Goal: Information Seeking & Learning: Find specific fact

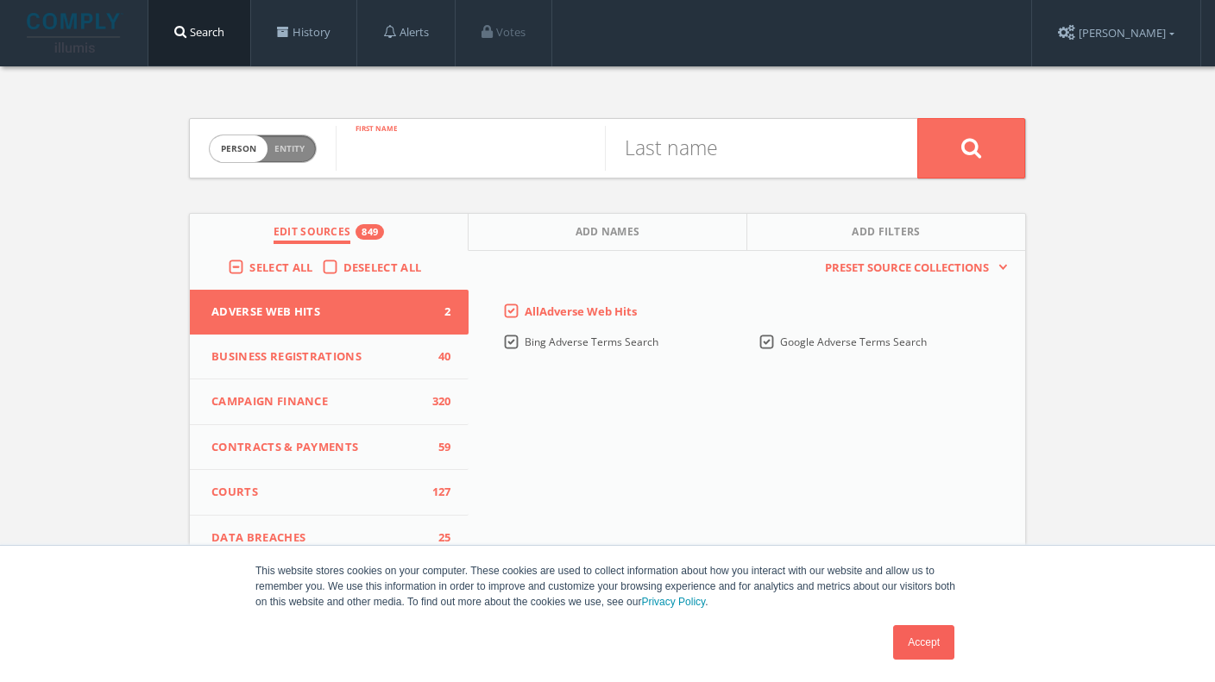
click at [468, 164] on input "text" at bounding box center [470, 148] width 269 height 45
type input "[PERSON_NAME]"
click at [726, 148] on input "text" at bounding box center [739, 148] width 269 height 45
type input "Park"
click at [917, 118] on button at bounding box center [971, 148] width 108 height 60
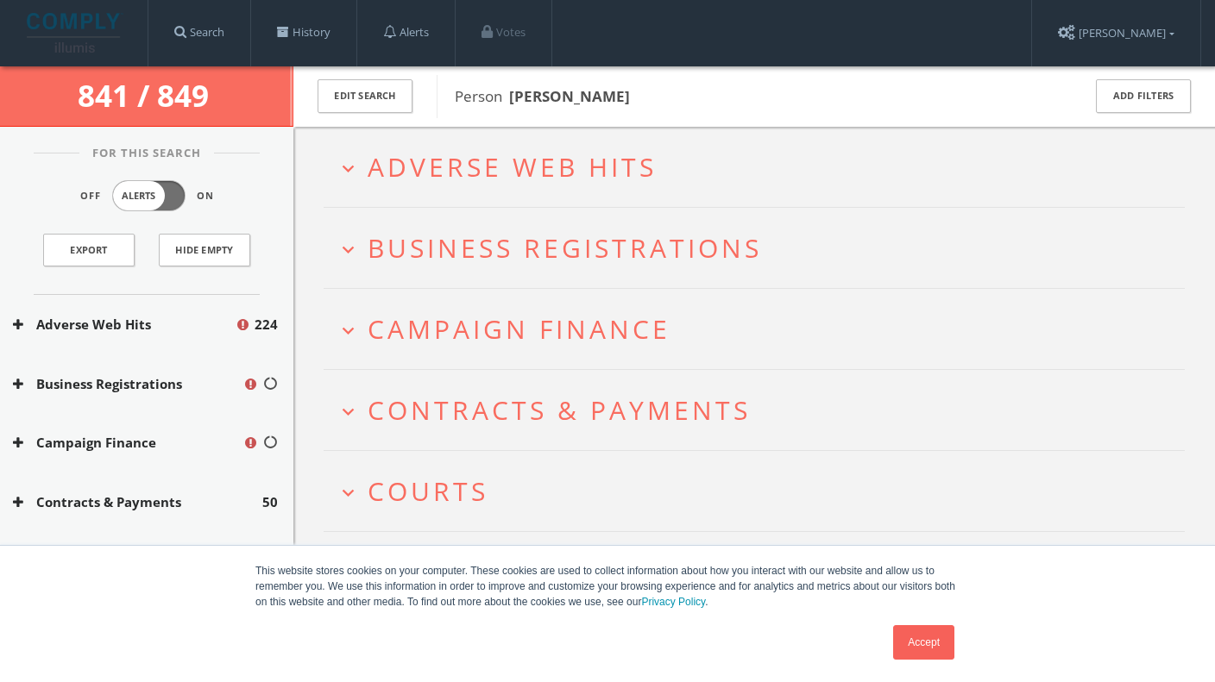
click at [120, 438] on button "Campaign Finance" at bounding box center [127, 443] width 229 height 20
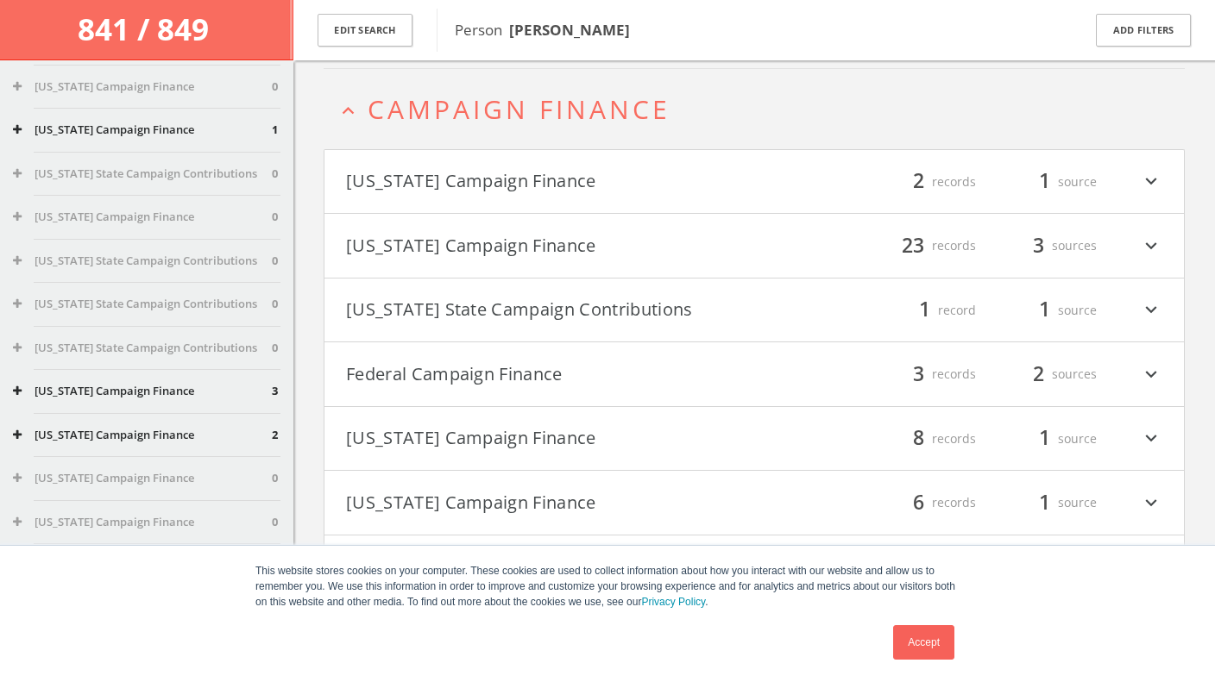
scroll to position [1441, 0]
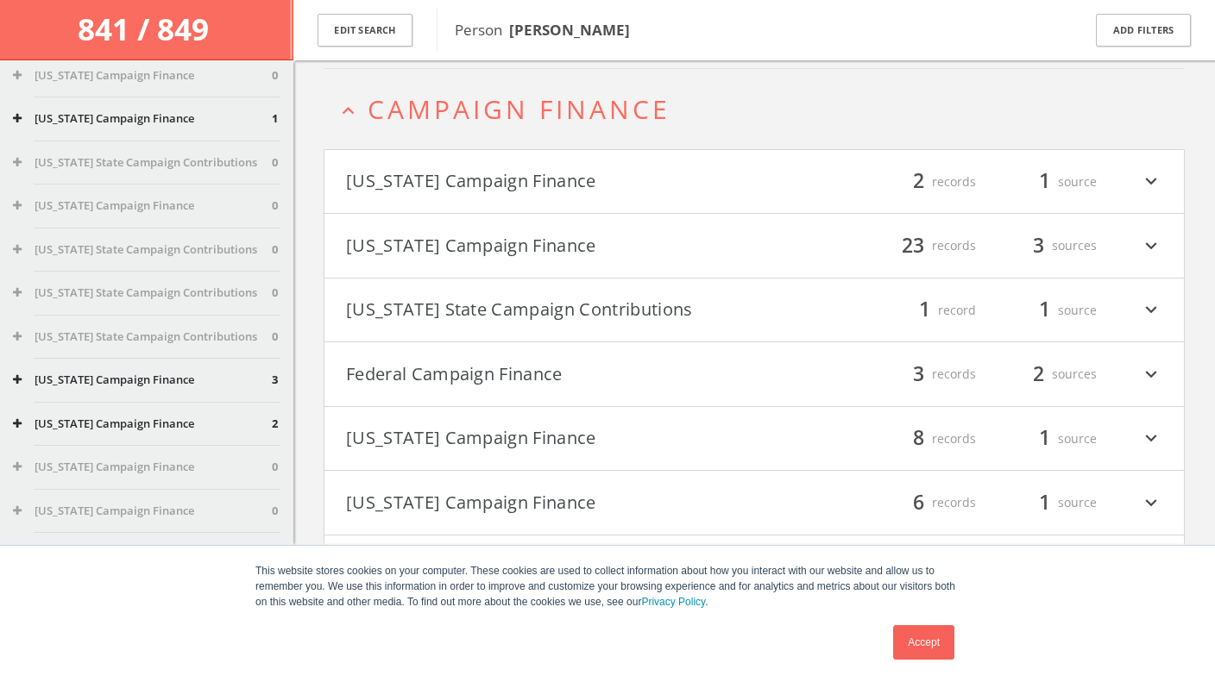
click at [122, 512] on button "[US_STATE] Campaign Finance" at bounding box center [142, 511] width 259 height 17
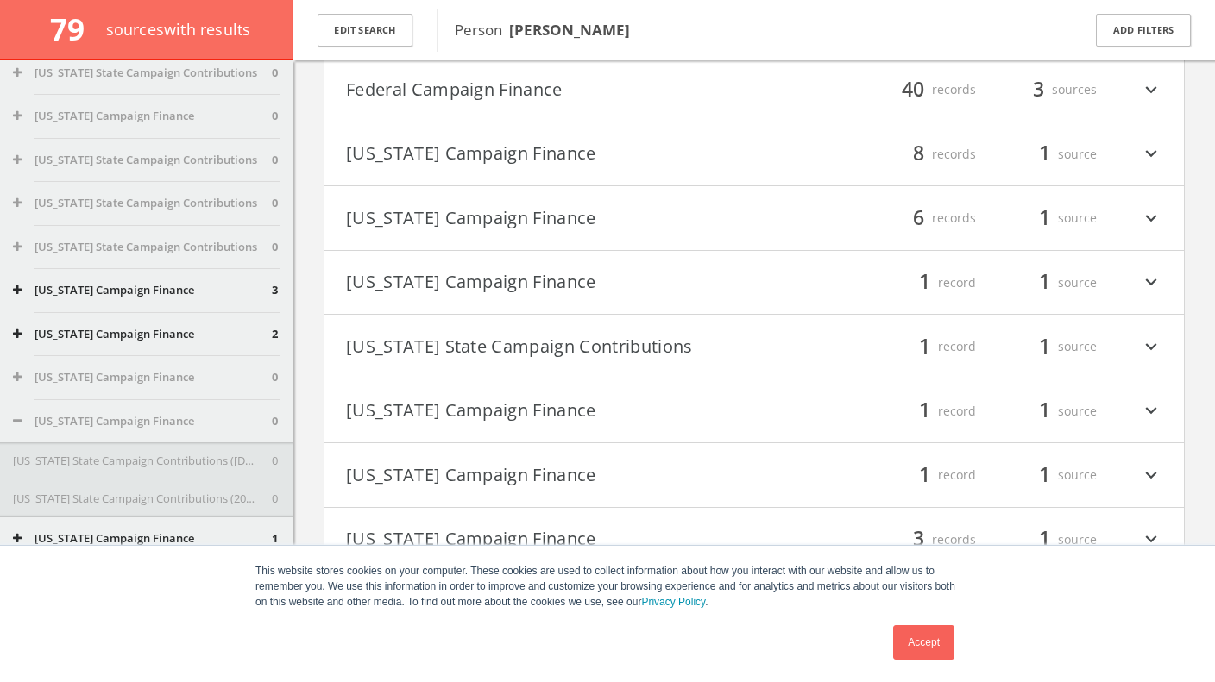
scroll to position [1533, 0]
